Goal: Task Accomplishment & Management: Manage account settings

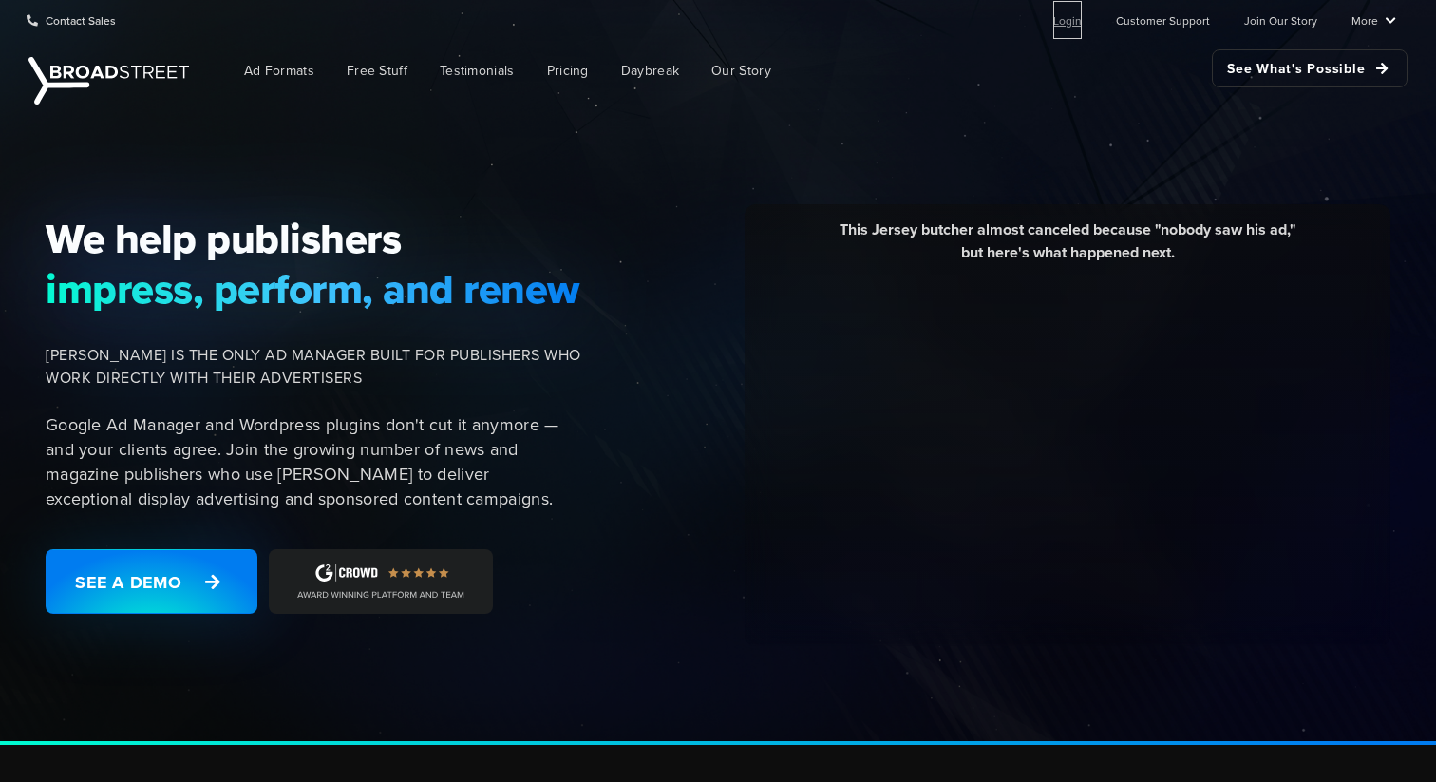
click at [1070, 24] on link "Login" at bounding box center [1067, 20] width 28 height 38
click at [1082, 26] on link "Login" at bounding box center [1067, 20] width 28 height 38
click at [1075, 21] on link "Login" at bounding box center [1067, 20] width 28 height 38
